Goal: Navigation & Orientation: Find specific page/section

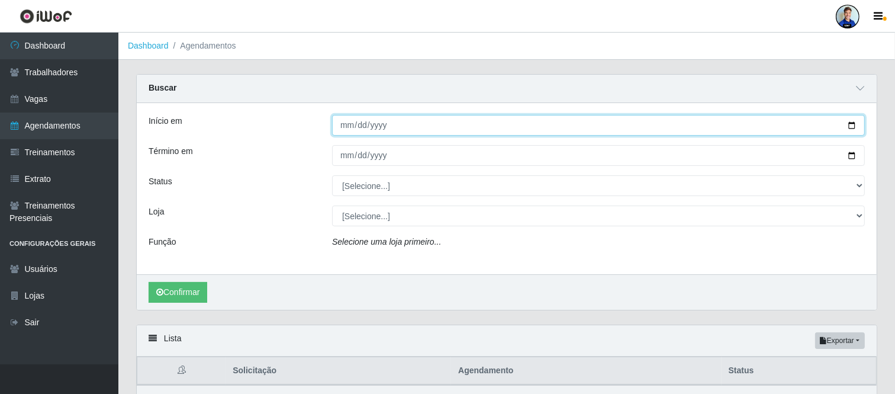
click at [345, 126] on input "[DATE]" at bounding box center [598, 125] width 533 height 21
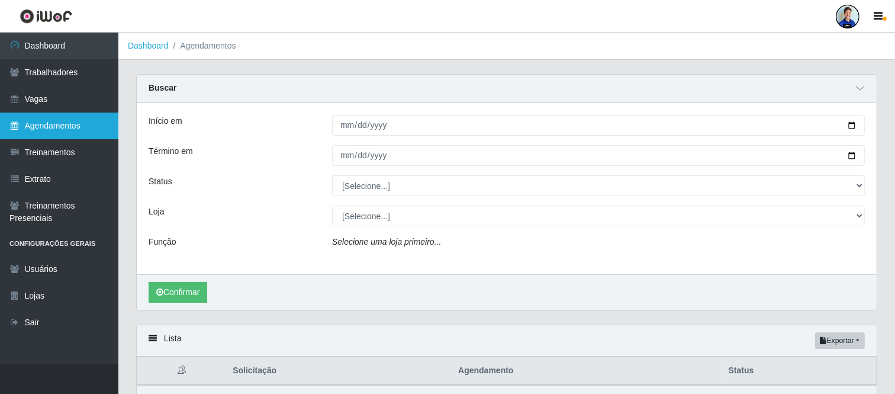
click at [33, 125] on link "Agendamentos" at bounding box center [59, 125] width 118 height 27
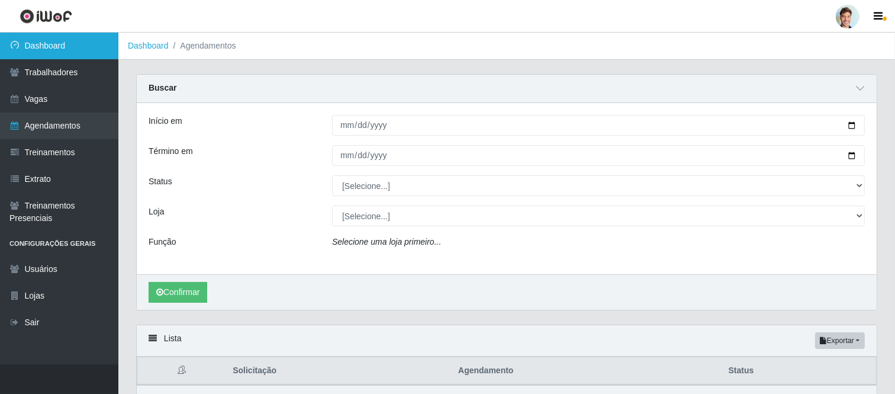
click at [60, 46] on link "Dashboard" at bounding box center [59, 46] width 118 height 27
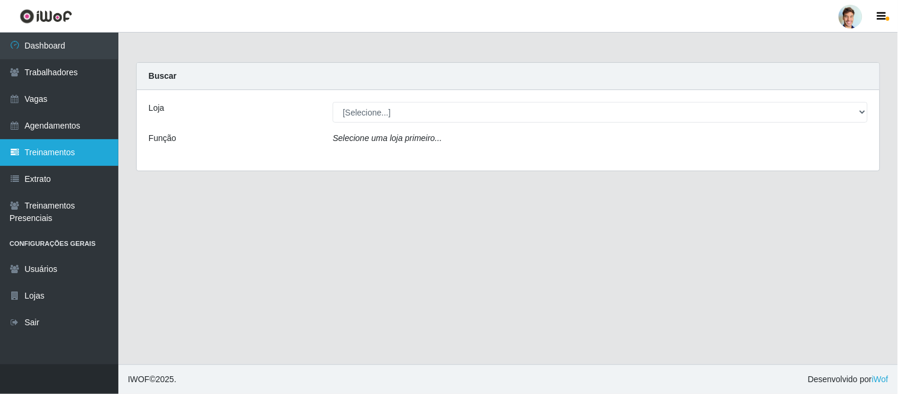
click at [69, 146] on link "Treinamentos" at bounding box center [59, 152] width 118 height 27
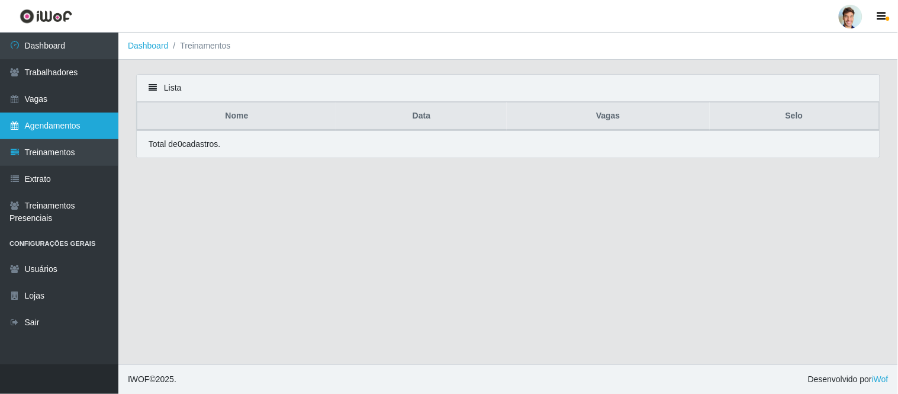
click at [56, 120] on link "Agendamentos" at bounding box center [59, 125] width 118 height 27
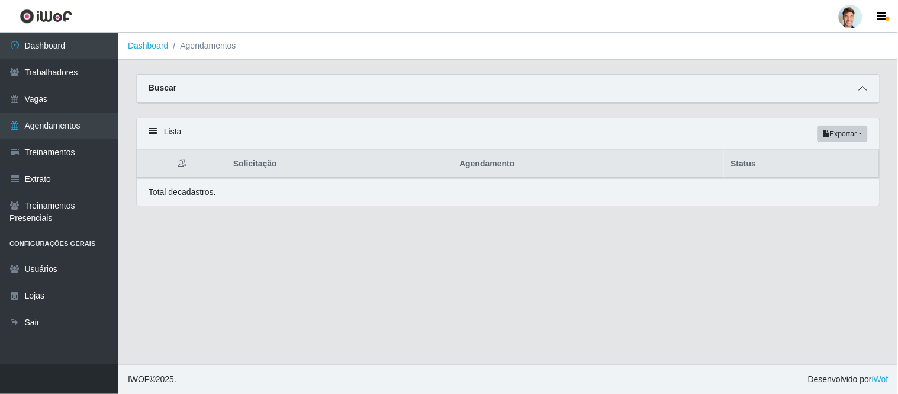
click at [860, 91] on icon at bounding box center [863, 88] width 8 height 8
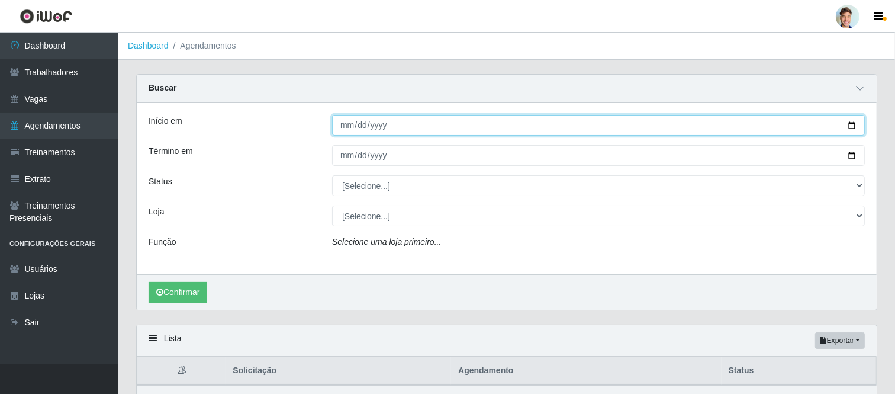
click at [346, 125] on input "Início em" at bounding box center [598, 125] width 533 height 21
